Goal: Obtain resource: Download file/media

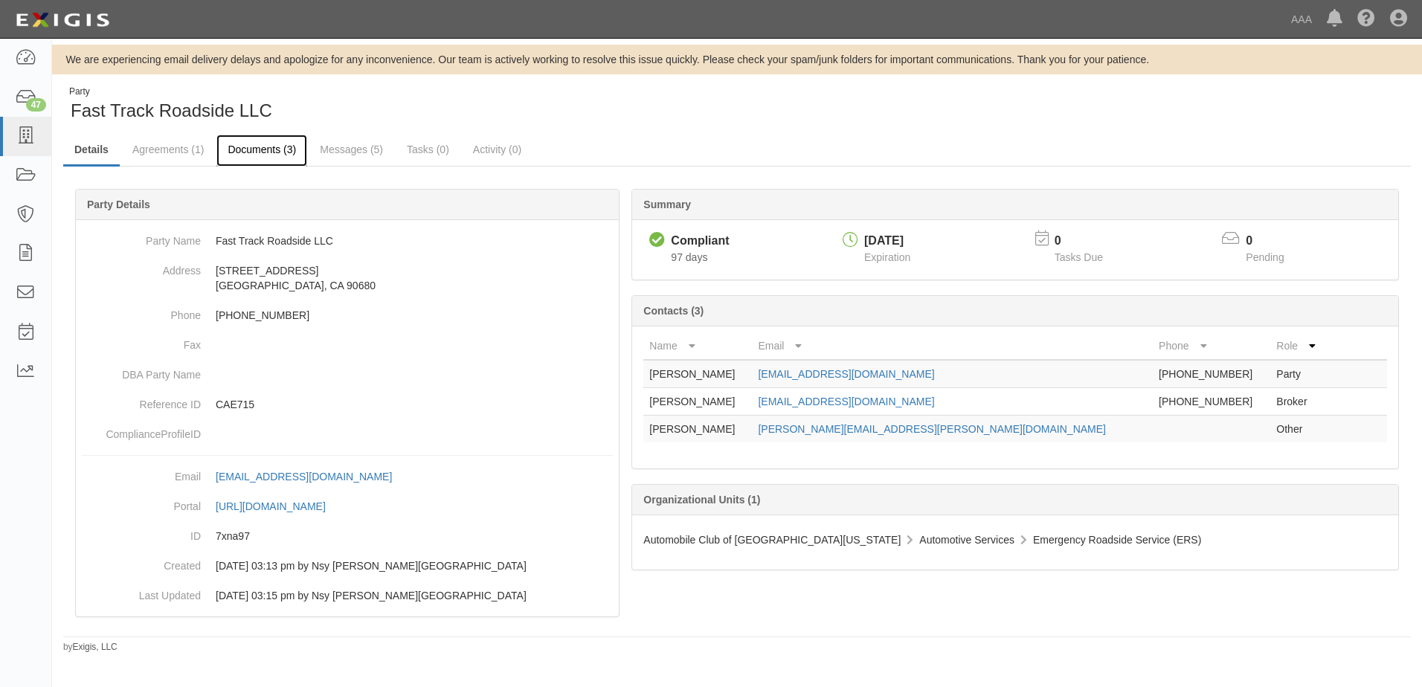
click at [245, 150] on link "Documents (3)" at bounding box center [261, 151] width 91 height 32
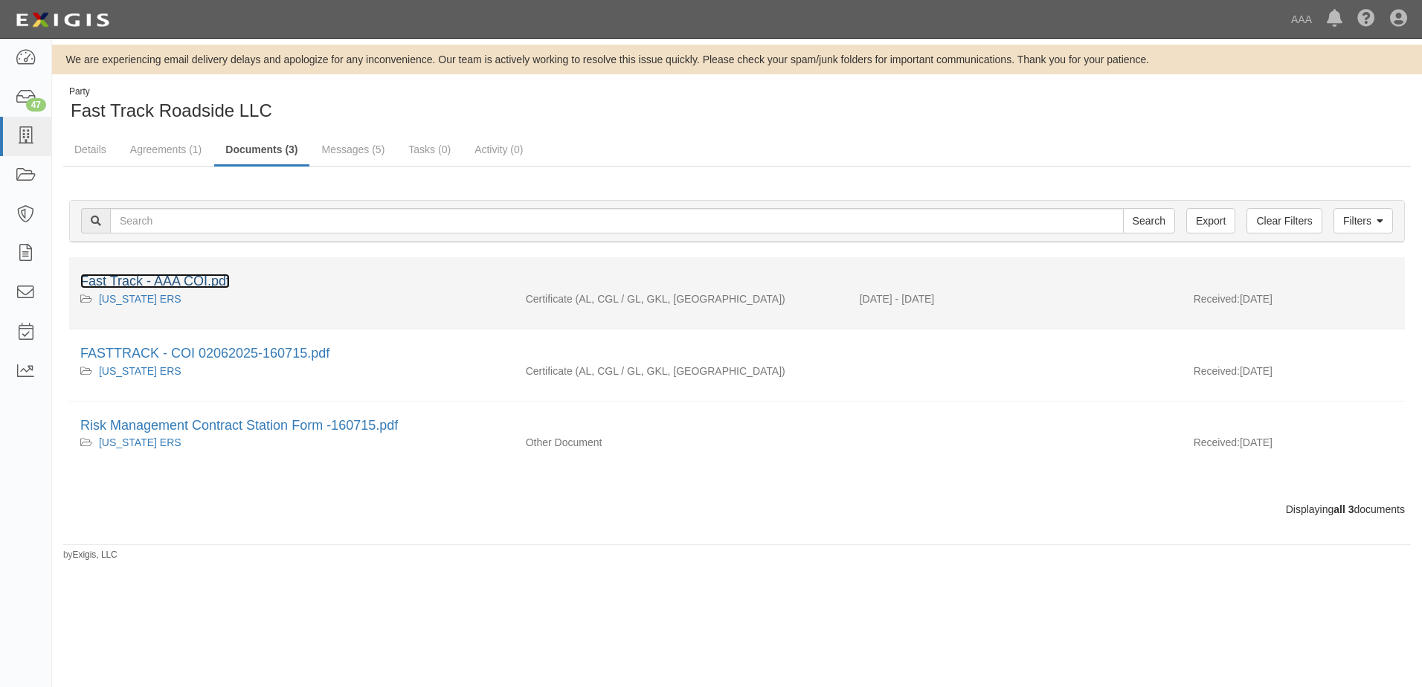
click at [207, 278] on link "Fast Track - AAA COI.pdf" at bounding box center [155, 281] width 150 height 15
